Goal: Task Accomplishment & Management: Manage account settings

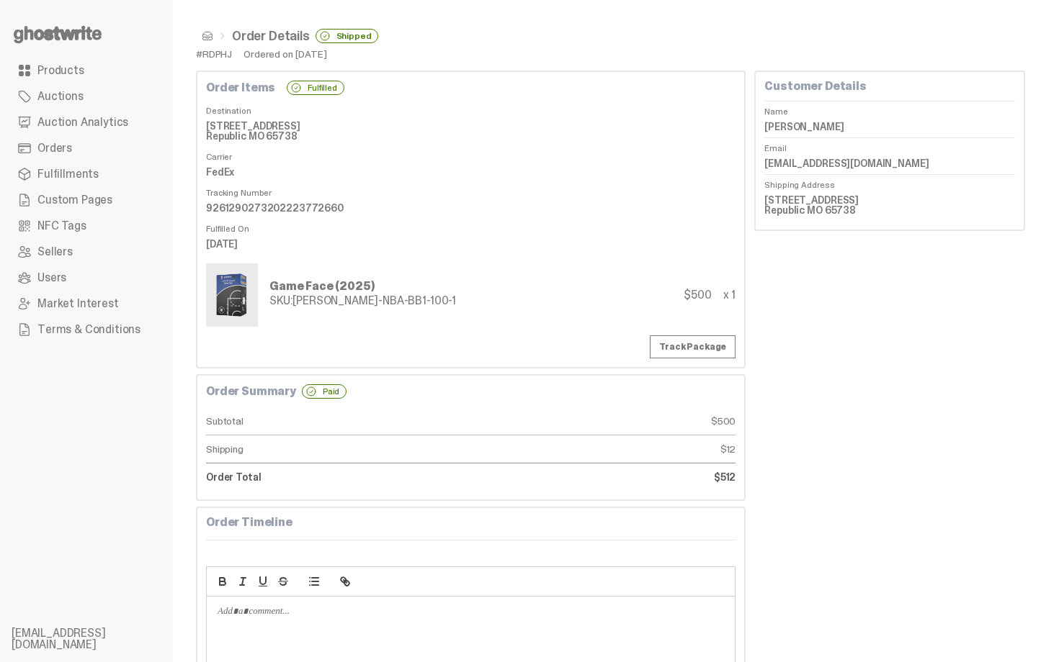
click at [73, 161] on link "Orders" at bounding box center [87, 148] width 150 height 26
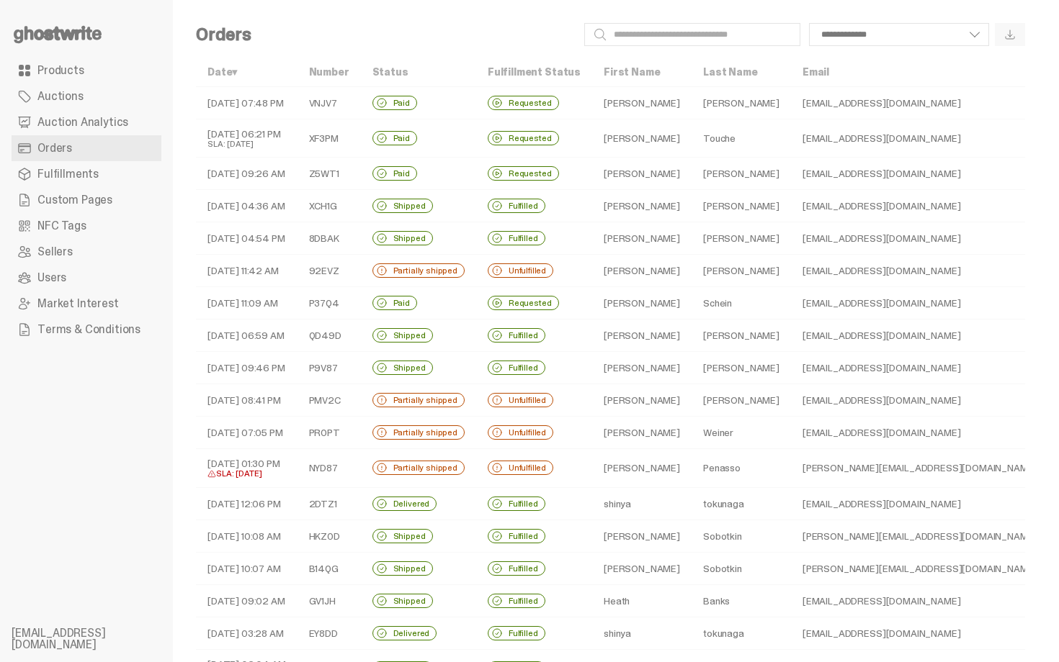
click at [446, 141] on td "Paid" at bounding box center [418, 139] width 115 height 38
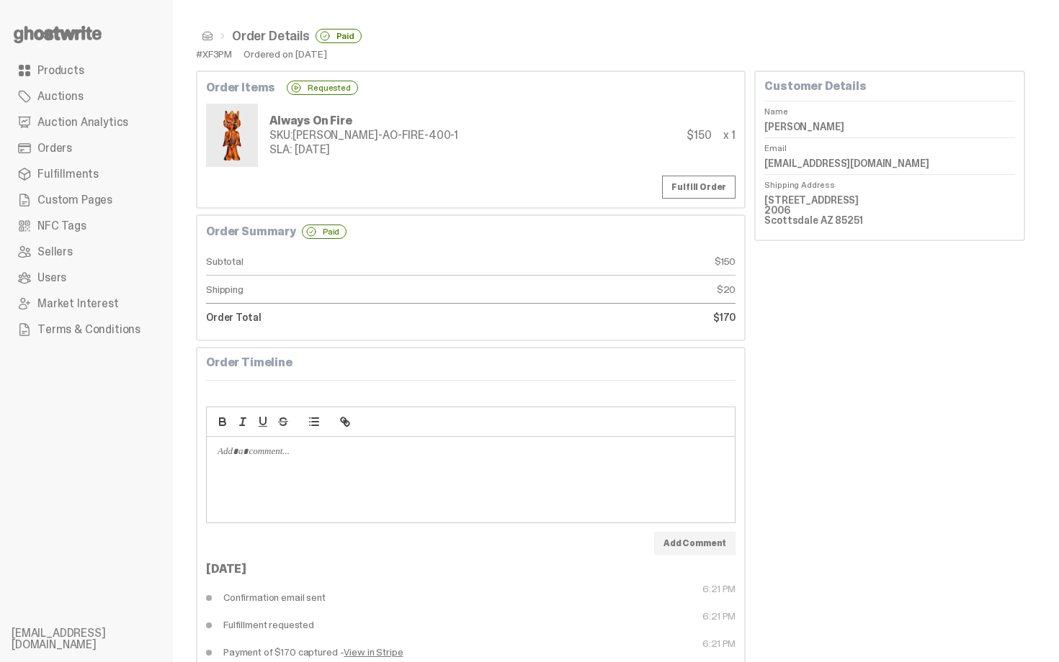
click at [210, 41] on span at bounding box center [208, 36] width 12 height 12
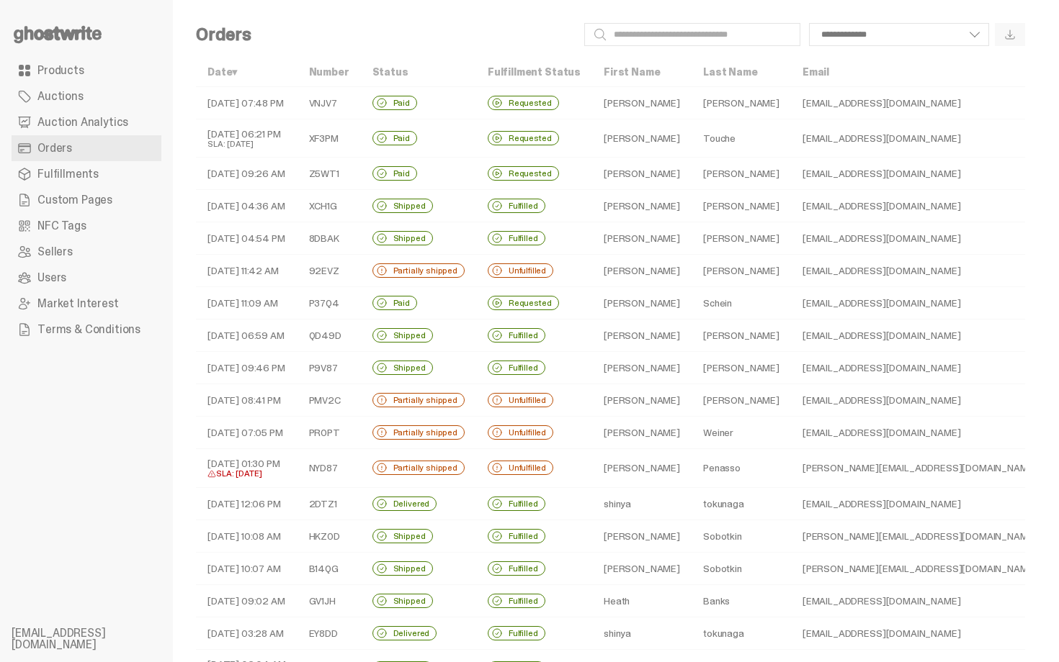
click at [437, 102] on td "Paid" at bounding box center [418, 103] width 115 height 32
